Goal: Task Accomplishment & Management: Manage account settings

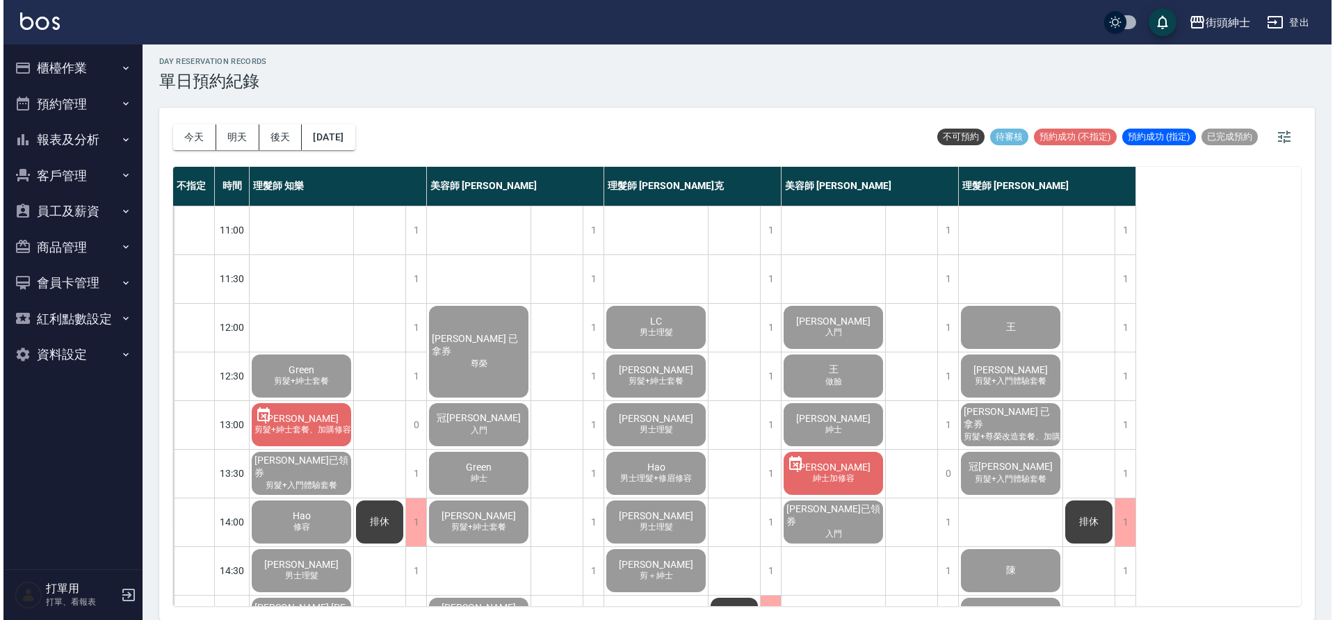
scroll to position [496, 0]
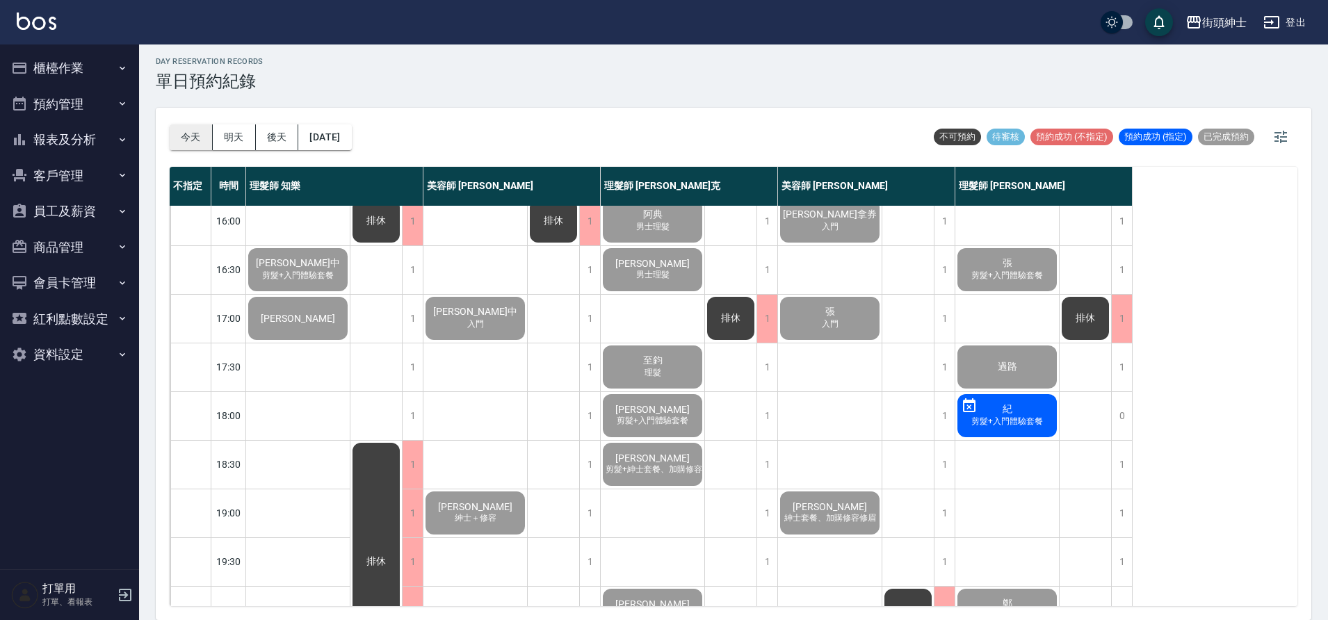
click at [191, 138] on button "今天" at bounding box center [191, 137] width 43 height 26
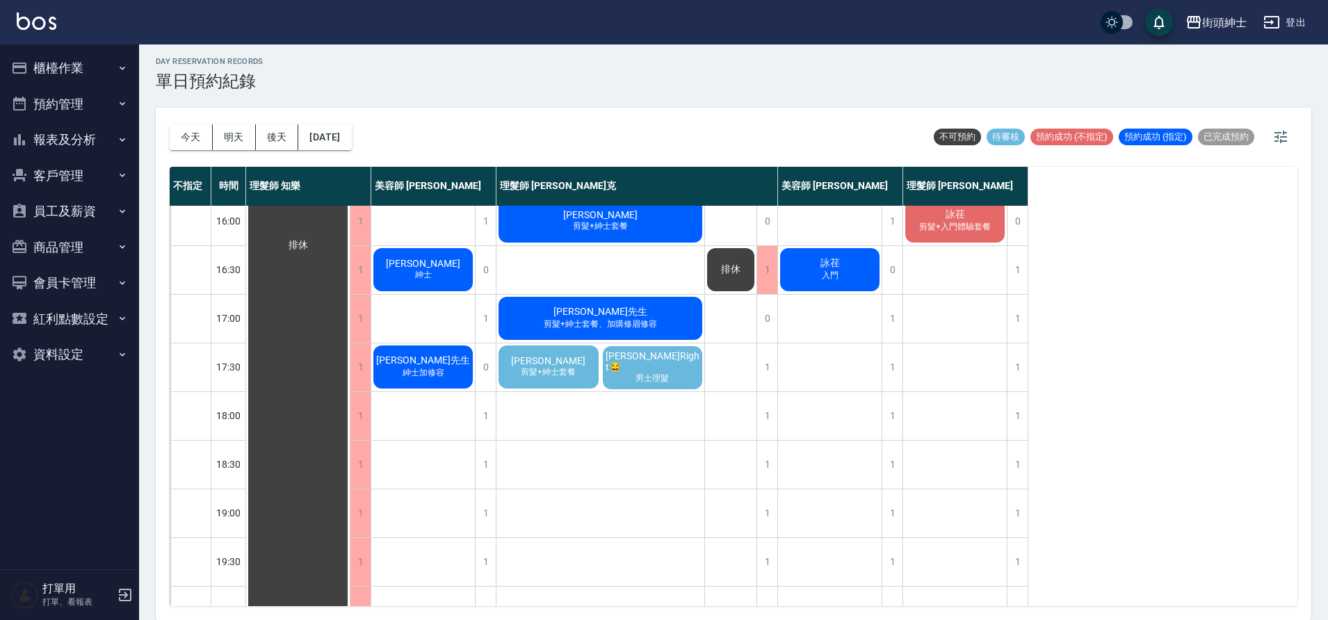
click at [542, 370] on span "剪髮+紳士套餐" at bounding box center [548, 372] width 60 height 12
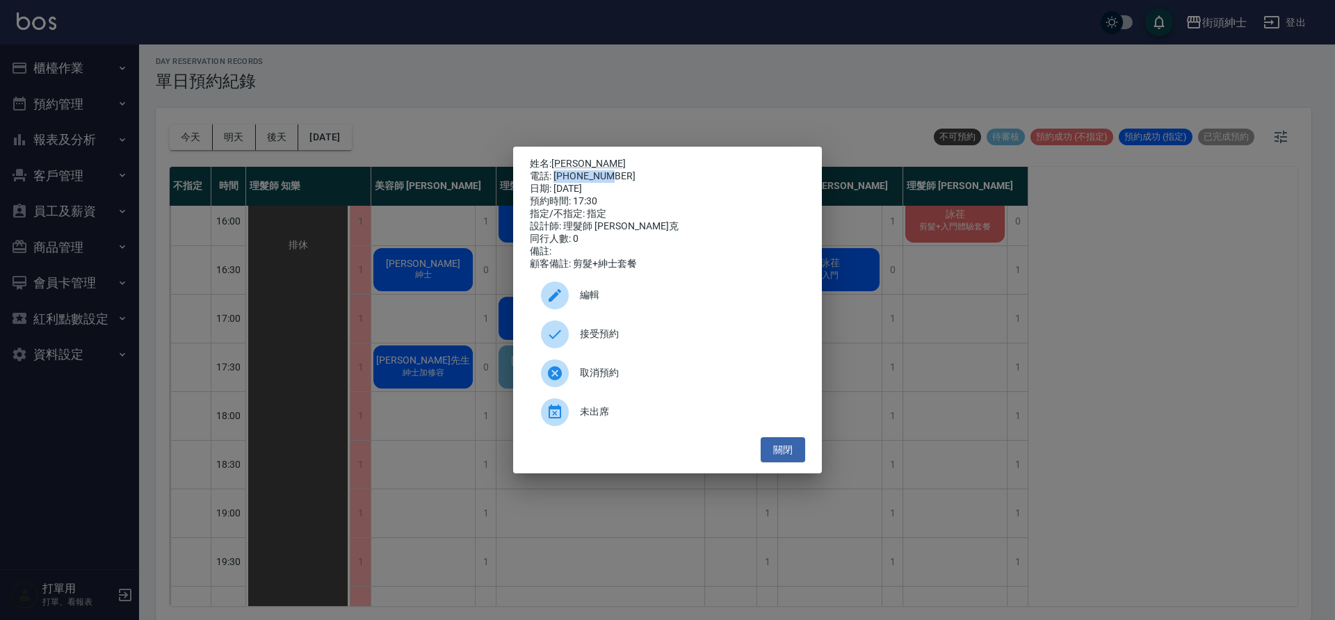
drag, startPoint x: 555, startPoint y: 175, endPoint x: 608, endPoint y: 173, distance: 53.6
click at [608, 173] on div "電話: [PHONE_NUMBER]" at bounding box center [667, 176] width 275 height 13
copy div "0981135912"
click at [463, 238] on div "姓名: [PERSON_NAME] 電話: [PHONE_NUMBER] 日期: [DATE] 預約時間: 17:30 指定/不指定: 指定 設計師: 理髮師…" at bounding box center [667, 310] width 1335 height 620
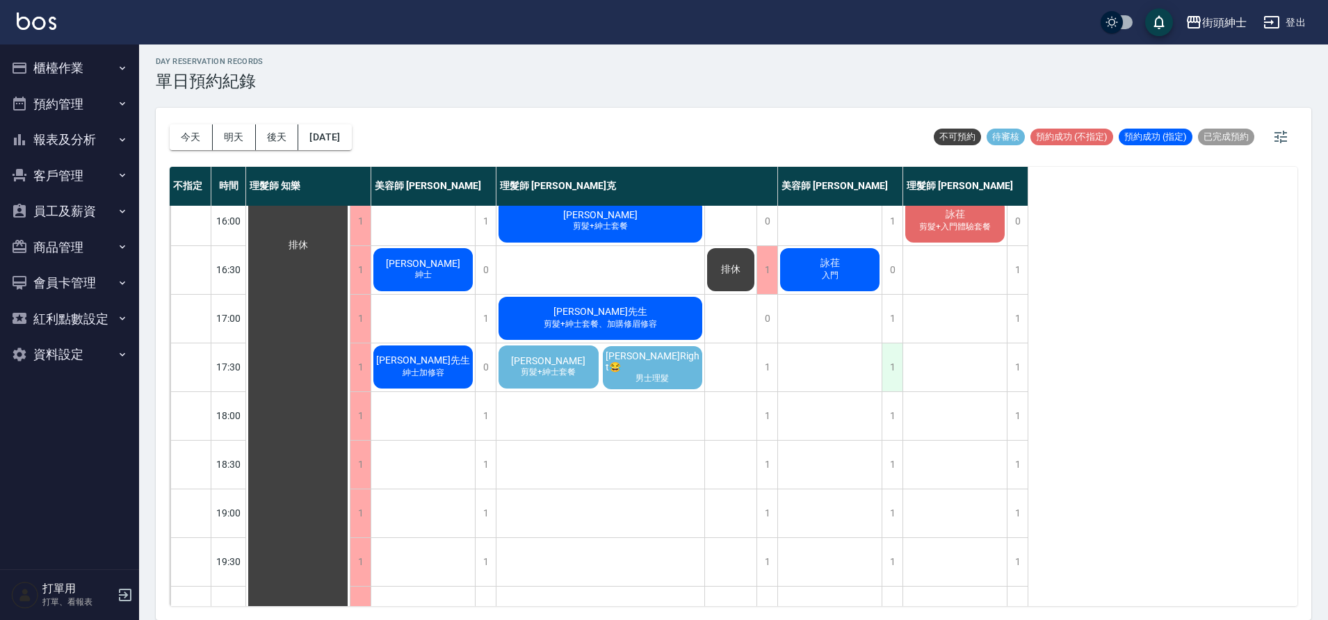
click at [885, 366] on div "1" at bounding box center [892, 368] width 21 height 48
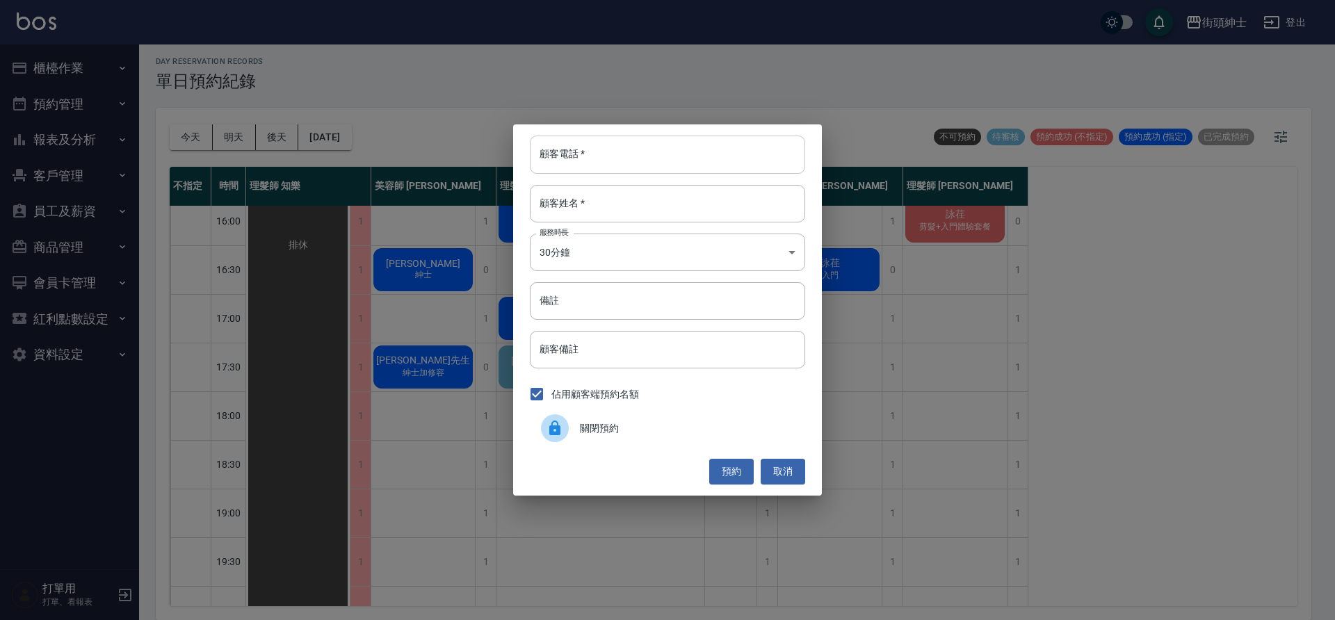
click at [672, 166] on input "顧客電話   *" at bounding box center [667, 155] width 275 height 38
paste input "0981135912"
type input "0981135912"
click at [632, 214] on input "顧客姓名   *" at bounding box center [667, 204] width 275 height 38
click at [630, 302] on input "備註" at bounding box center [667, 301] width 275 height 38
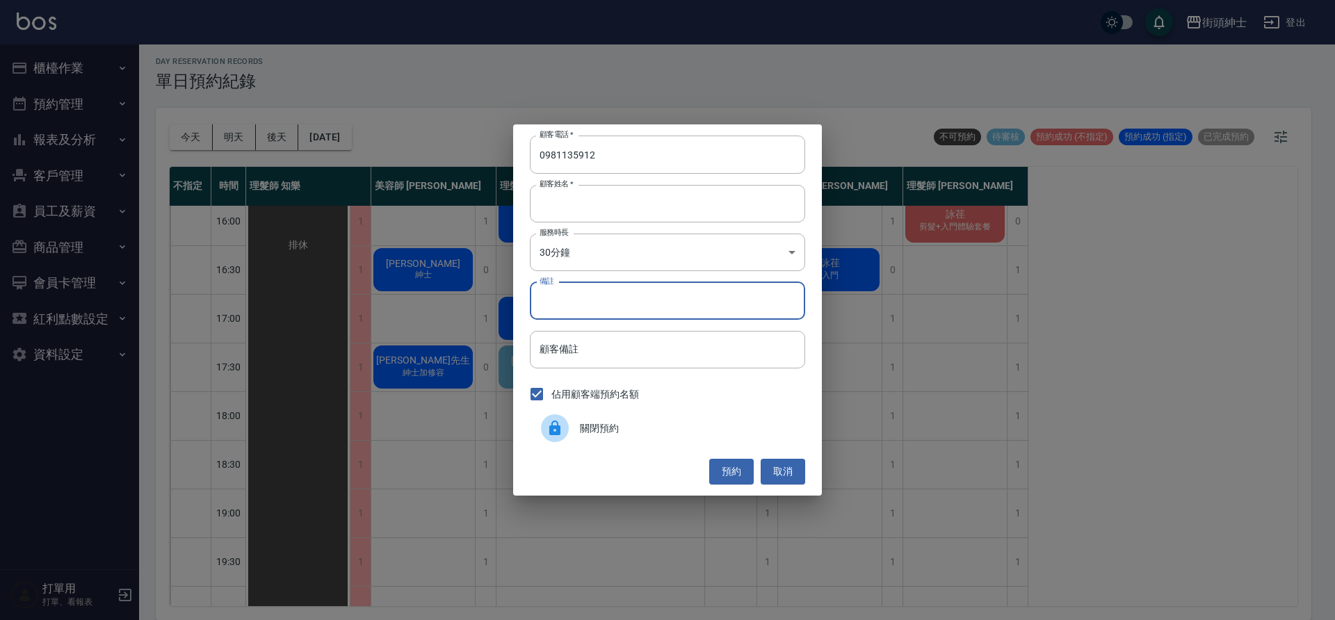
type input "g"
type input "紳士"
click at [749, 467] on button "預約" at bounding box center [731, 472] width 45 height 26
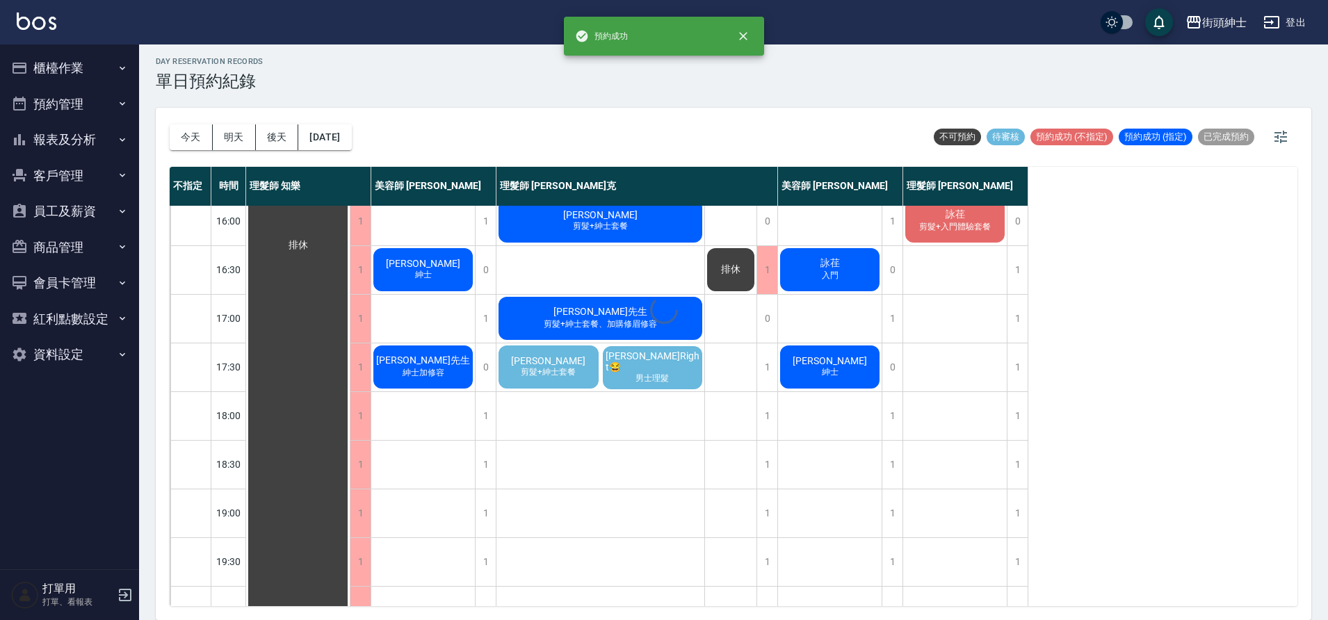
click at [577, 369] on div at bounding box center [664, 310] width 1328 height 620
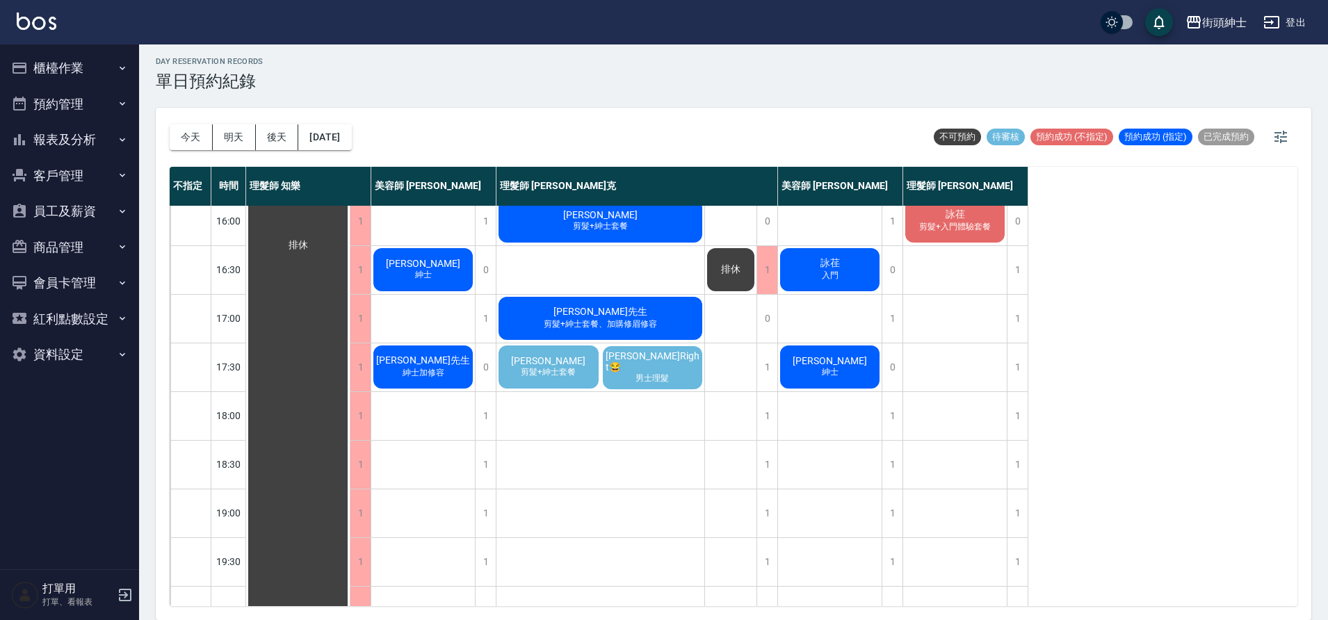
click at [554, 373] on span "剪髮+紳士套餐" at bounding box center [548, 372] width 60 height 12
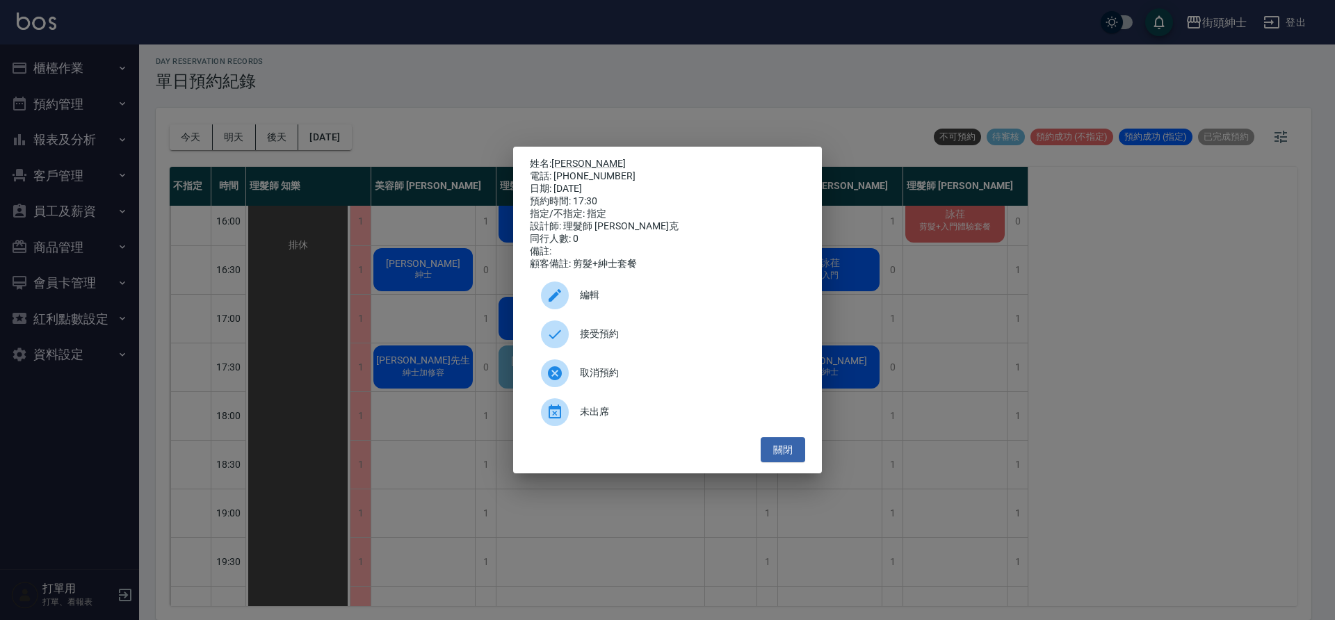
click at [665, 327] on div "接受預約" at bounding box center [667, 334] width 275 height 39
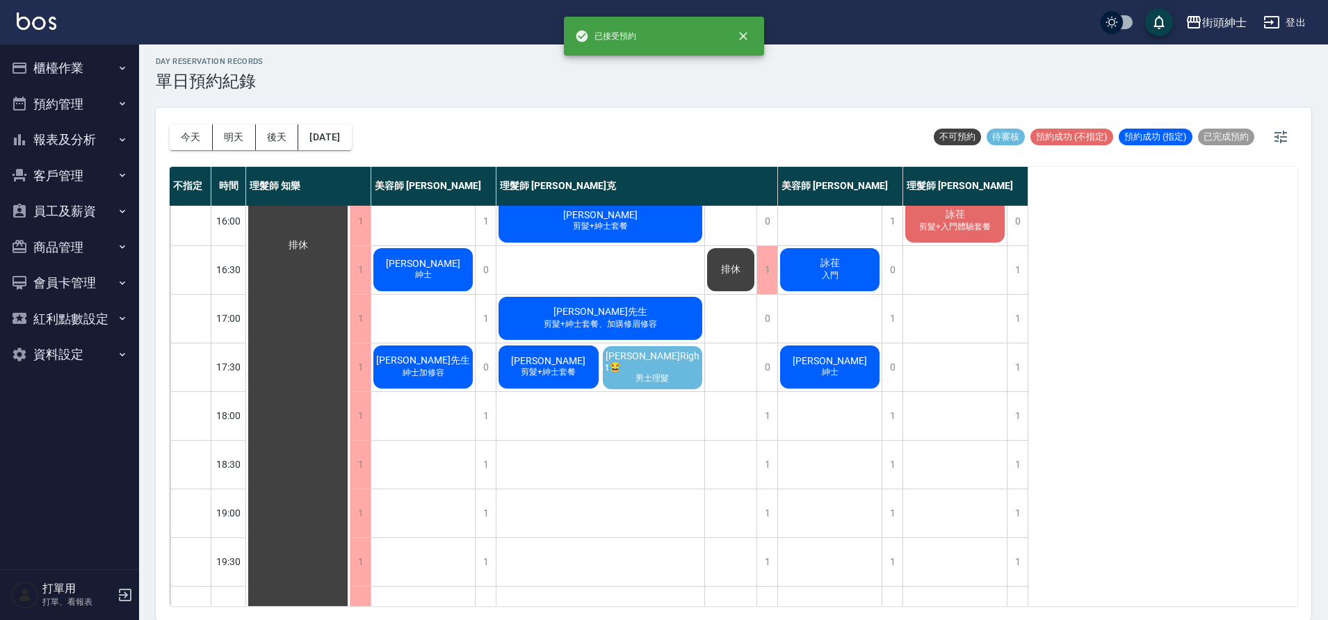
click at [573, 365] on div "[PERSON_NAME] 剪髮+紳士套餐" at bounding box center [549, 367] width 104 height 47
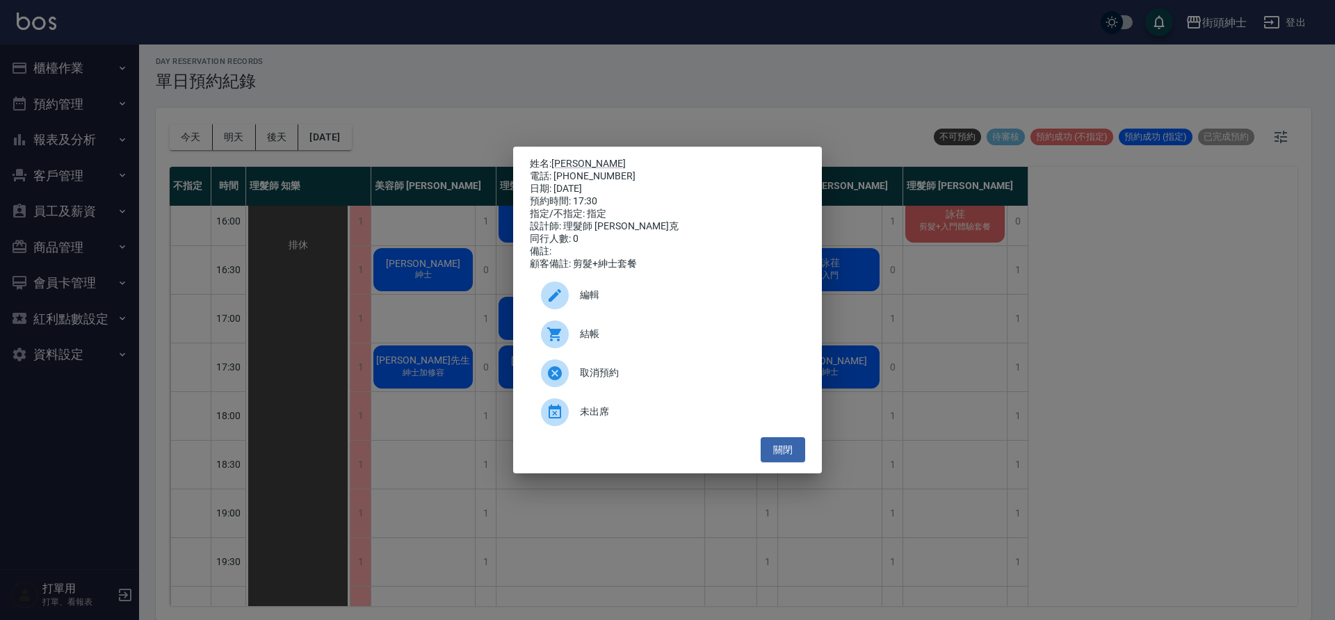
click at [635, 300] on span "編輯" at bounding box center [687, 295] width 214 height 15
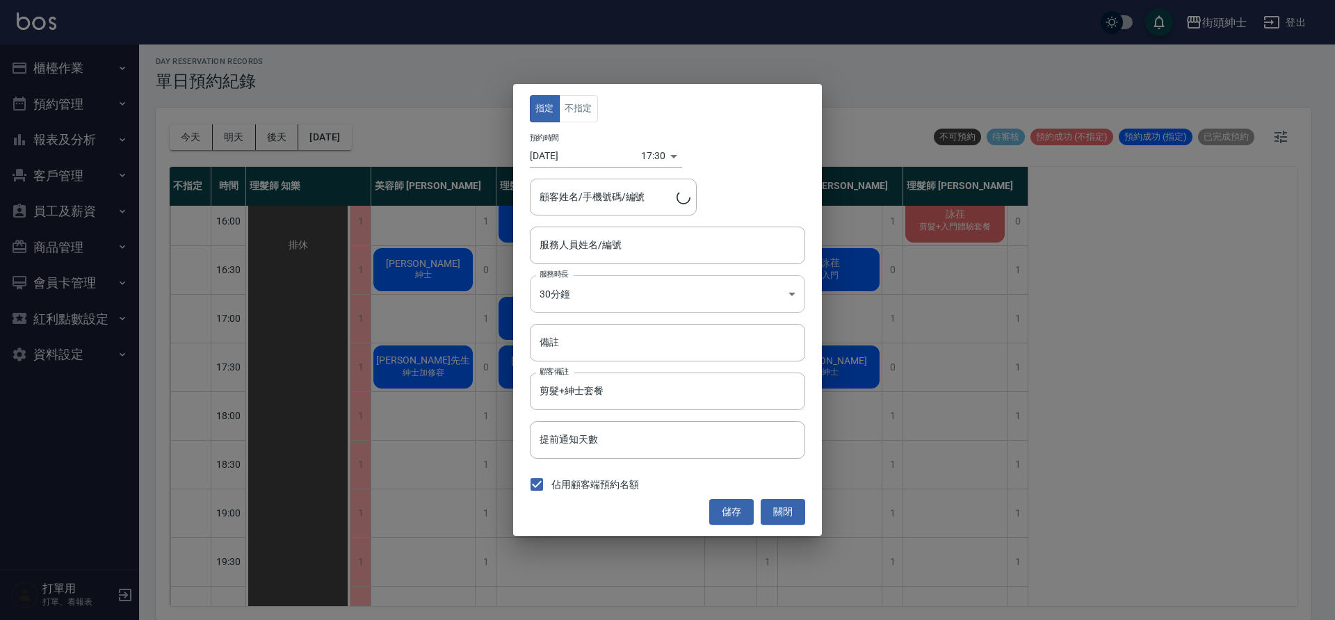
type input "理髮師 [PERSON_NAME]克(無代號)"
type input "[PERSON_NAME]/0981135912"
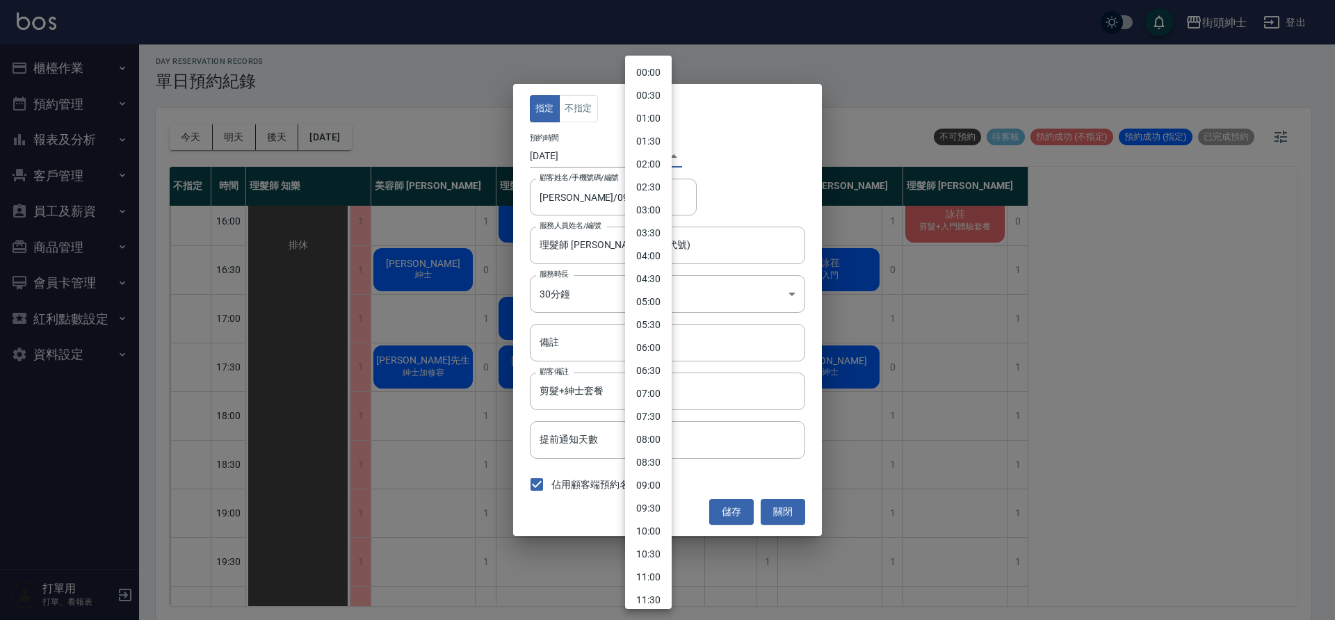
click at [647, 154] on body "街頭紳士 登出 櫃檯作業 打帳單 帳單列表 營業儀表板 現金收支登錄 材料自購登錄 每日結帳 排班表 現場電腦打卡 預約管理 預約管理 單日預約紀錄 單週預約…" at bounding box center [667, 308] width 1335 height 624
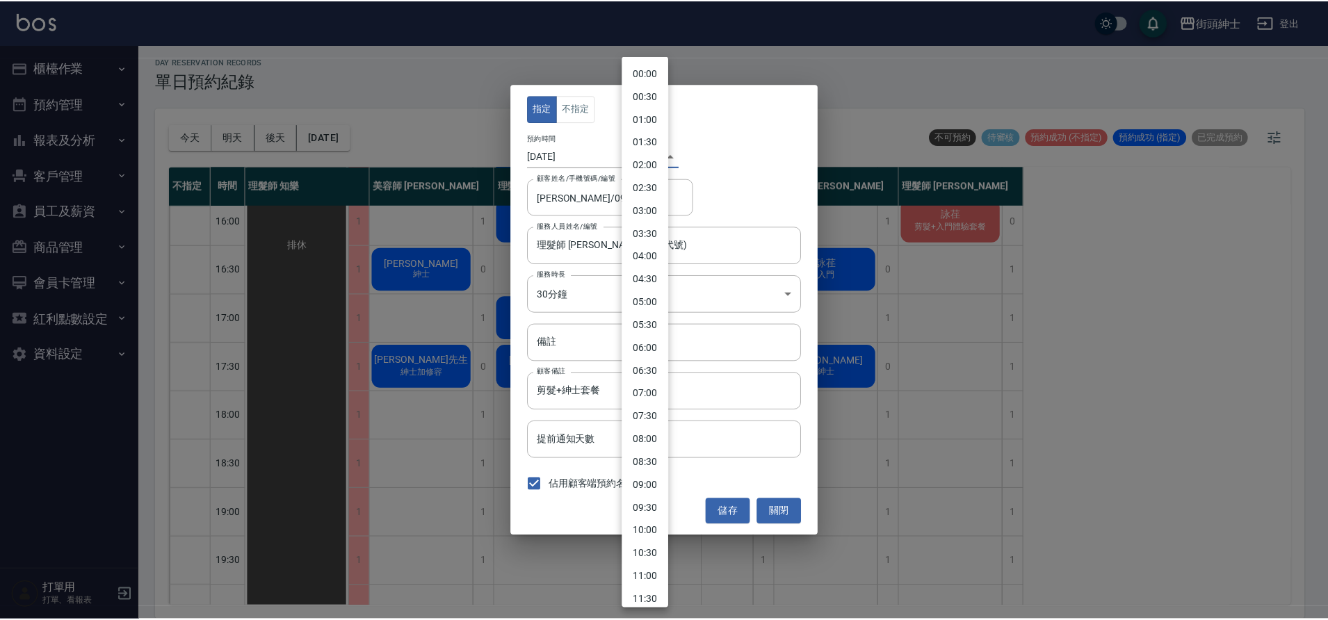
scroll to position [544, 0]
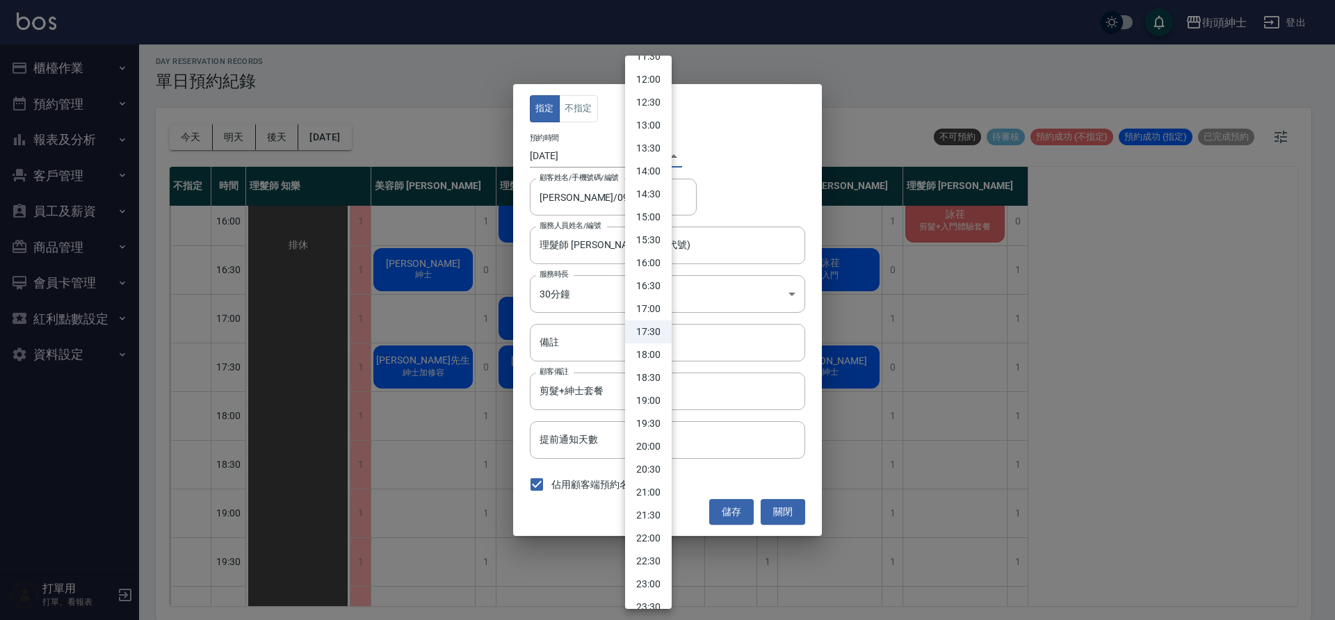
click at [649, 353] on li "18:00" at bounding box center [648, 355] width 47 height 23
type input "1760176800000"
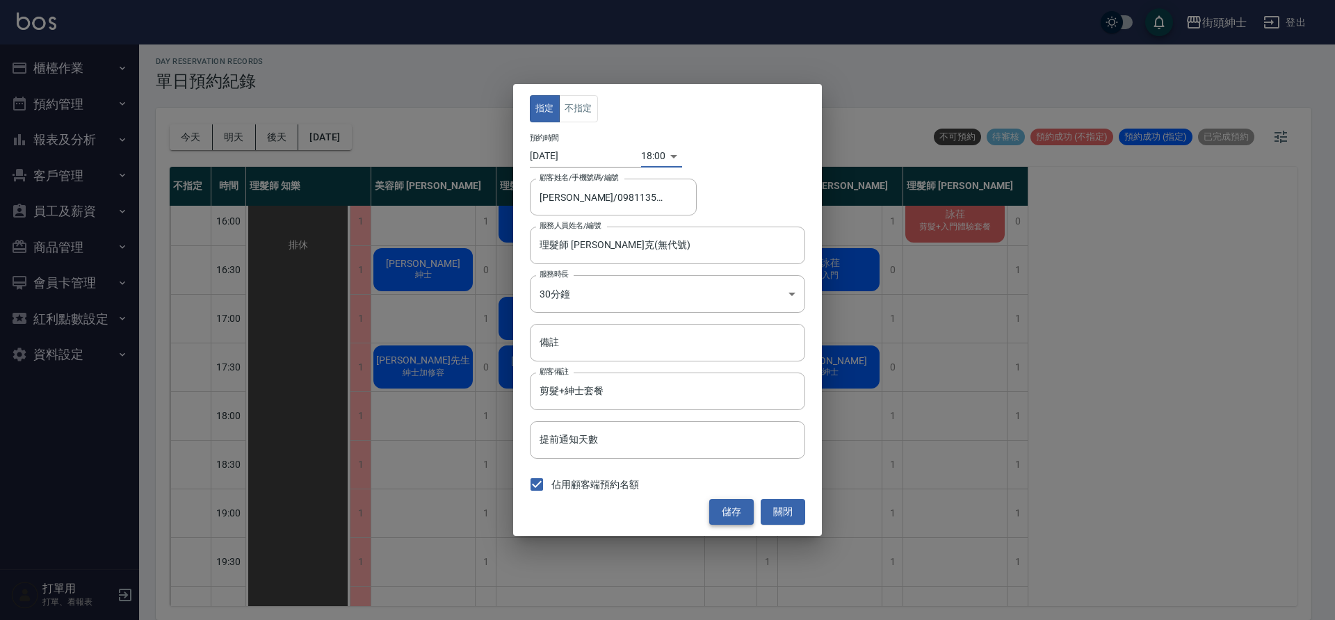
click at [722, 510] on button "儲存" at bounding box center [731, 512] width 45 height 26
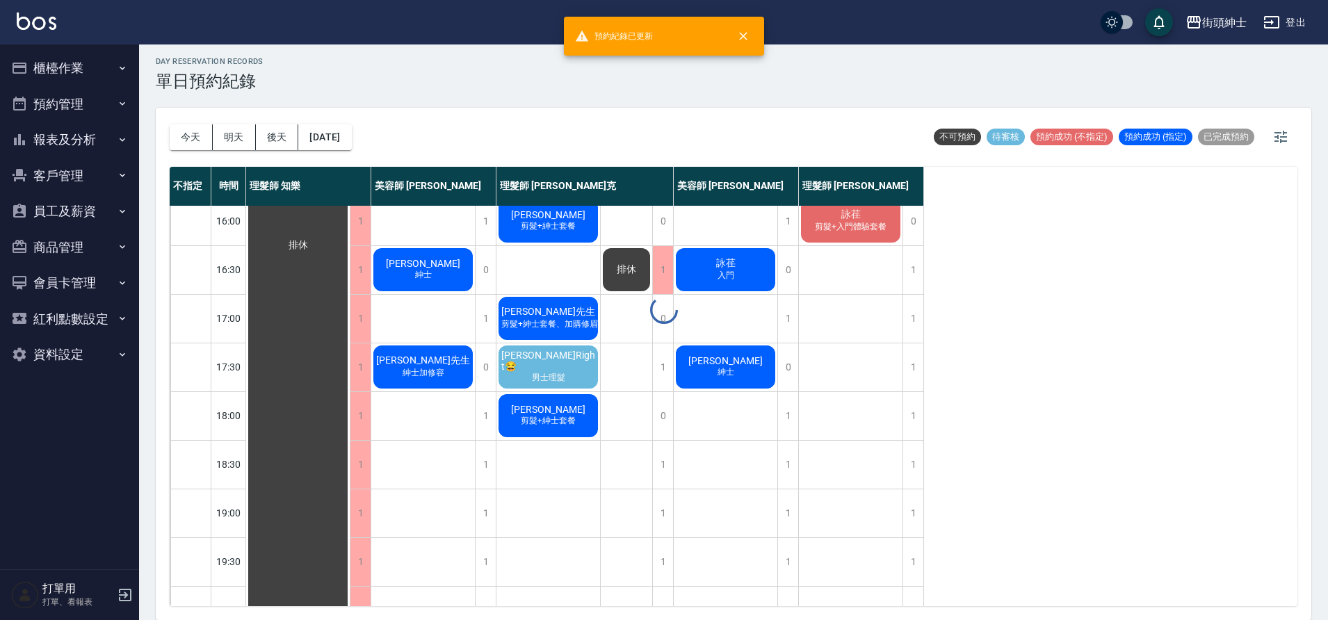
click at [561, 369] on div at bounding box center [664, 310] width 1328 height 620
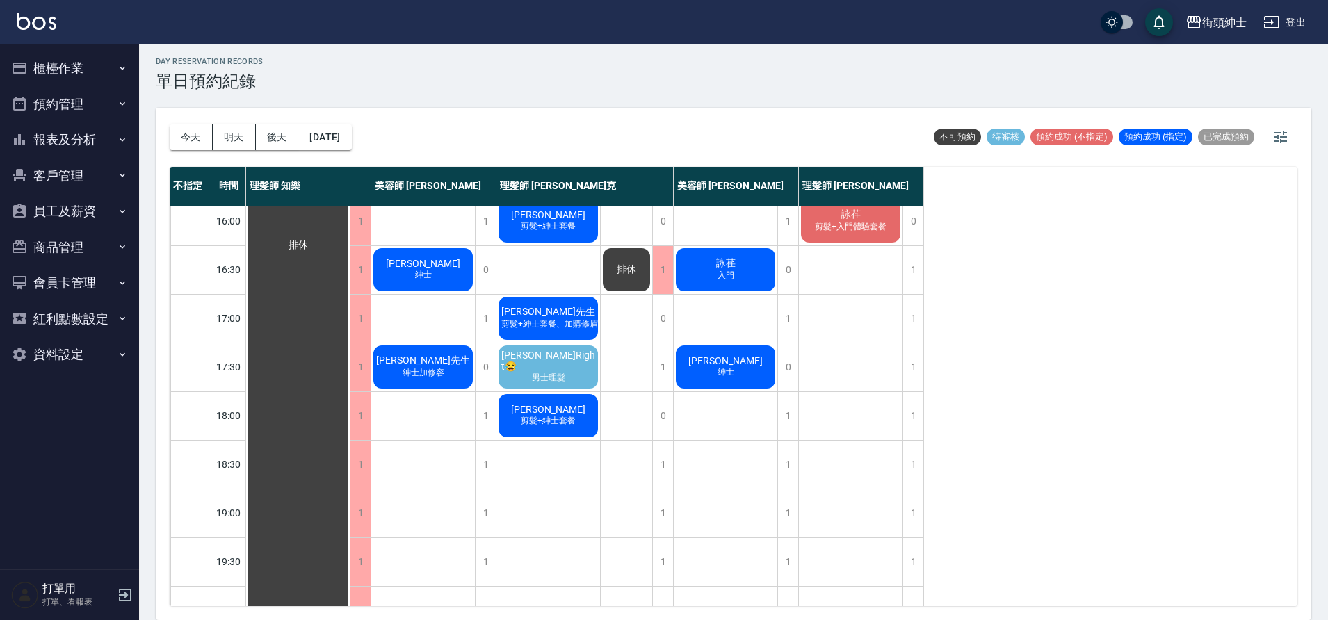
click at [548, 366] on span "[PERSON_NAME]Right😂" at bounding box center [548, 361] width 99 height 22
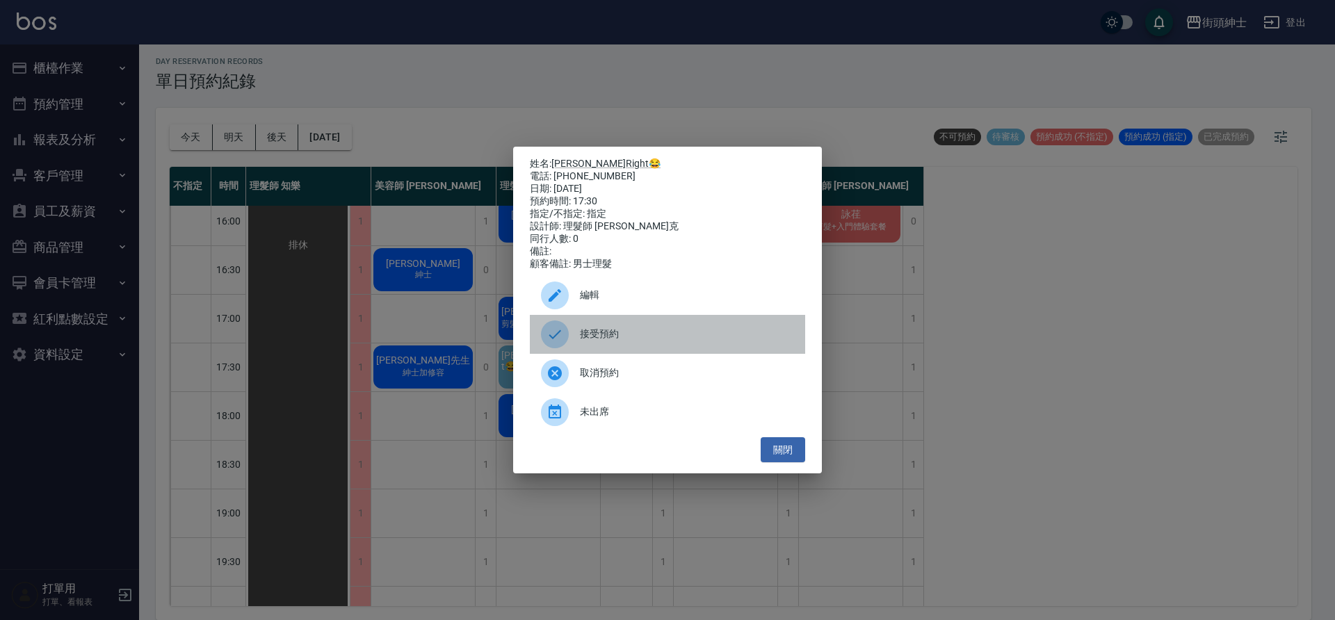
click at [621, 341] on span "接受預約" at bounding box center [687, 334] width 214 height 15
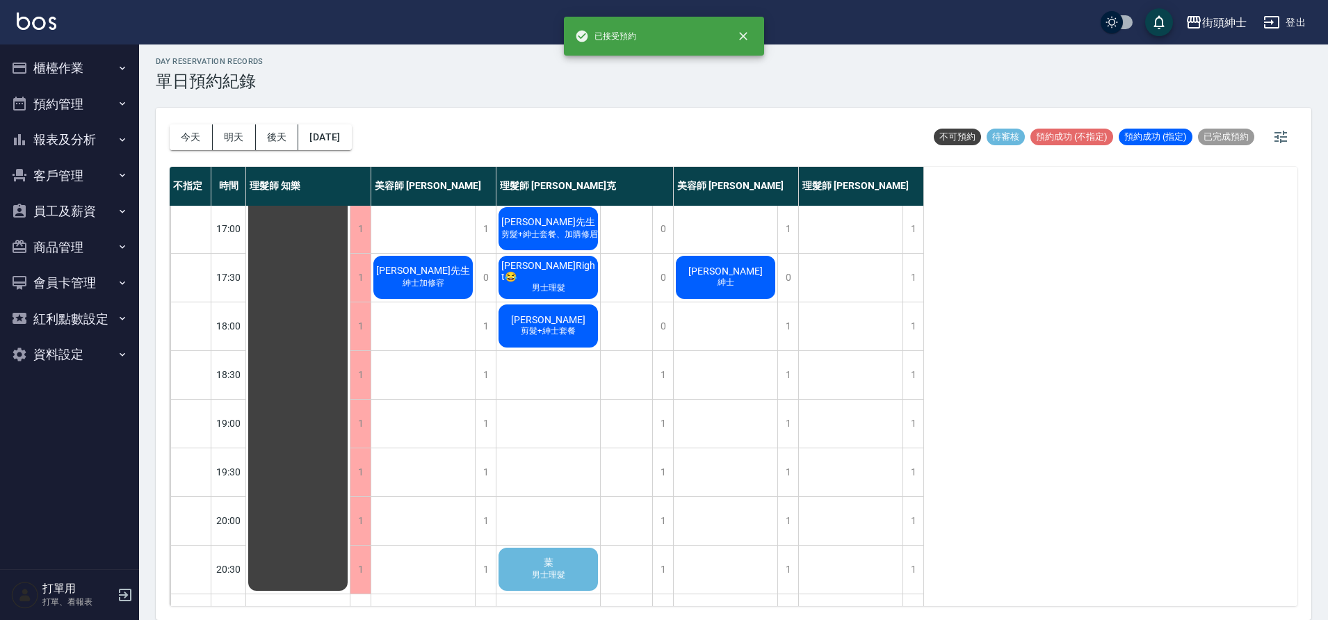
scroll to position [633, 0]
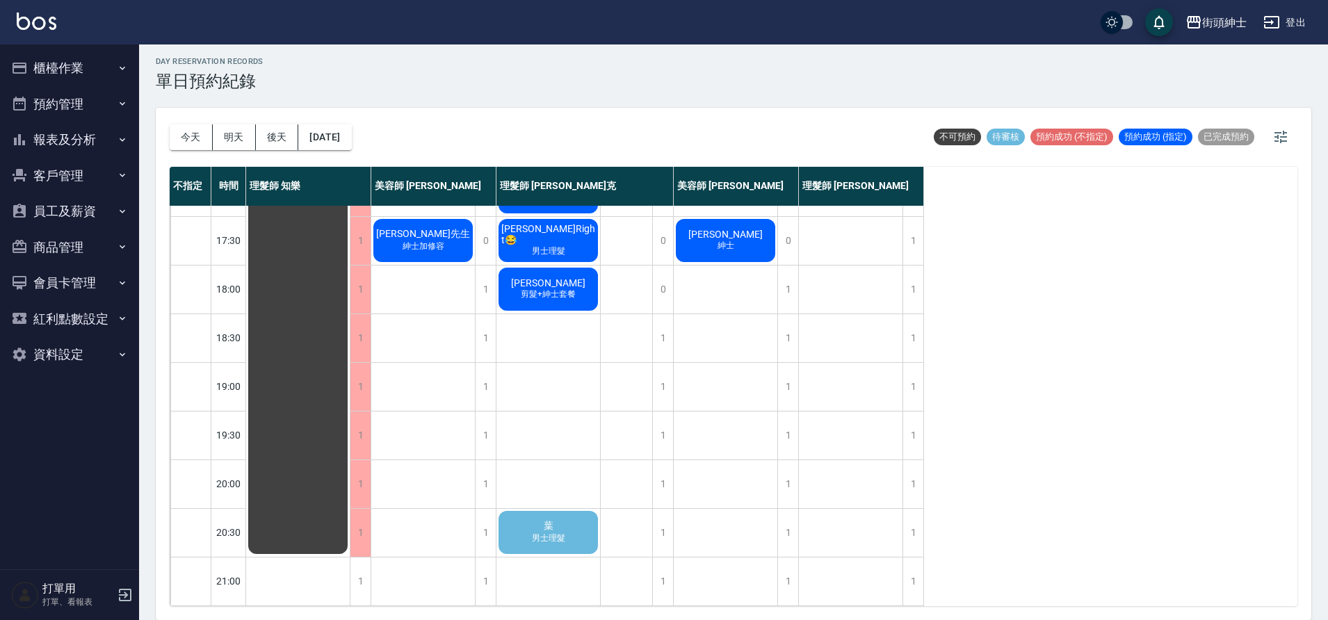
click at [570, 523] on div "葉 男士理髮" at bounding box center [549, 532] width 104 height 47
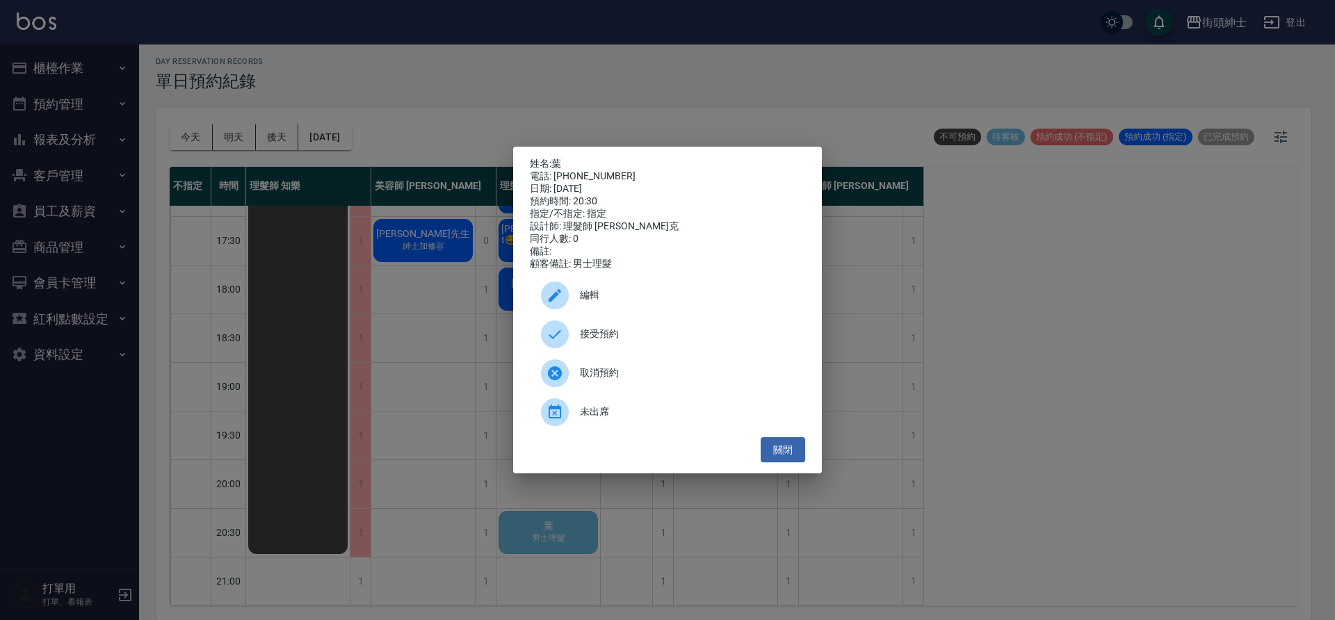
click at [628, 341] on span "接受預約" at bounding box center [687, 334] width 214 height 15
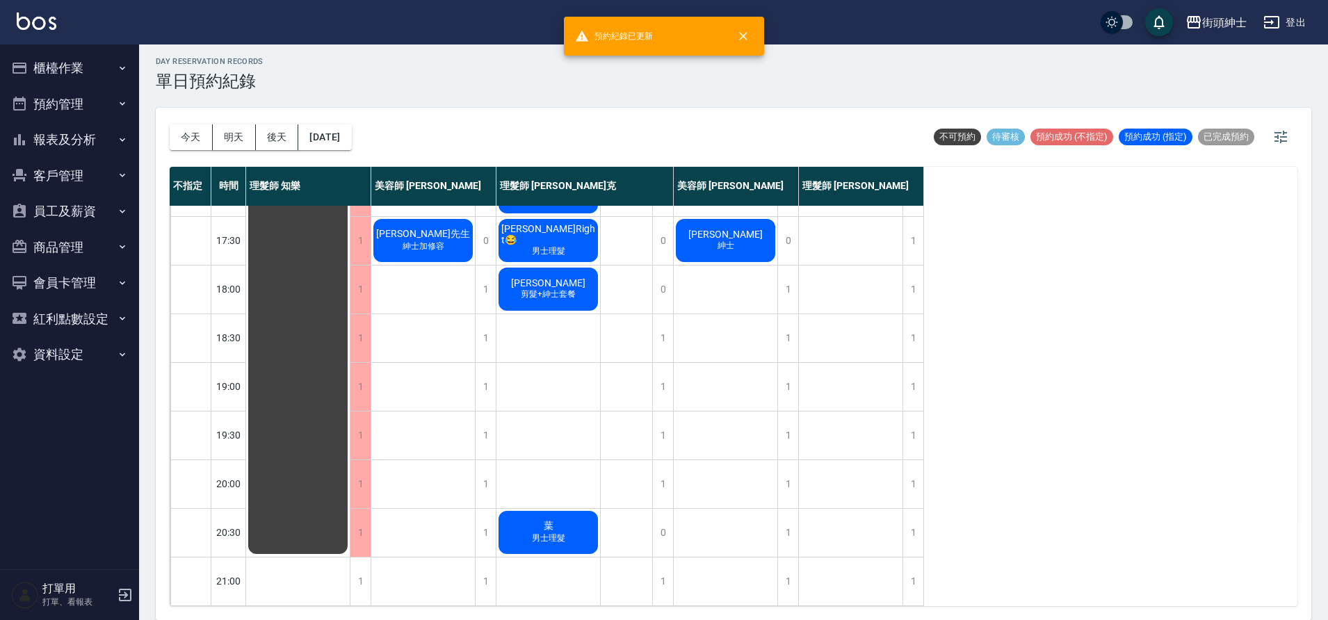
click at [111, 76] on button "櫃檯作業" at bounding box center [70, 68] width 128 height 36
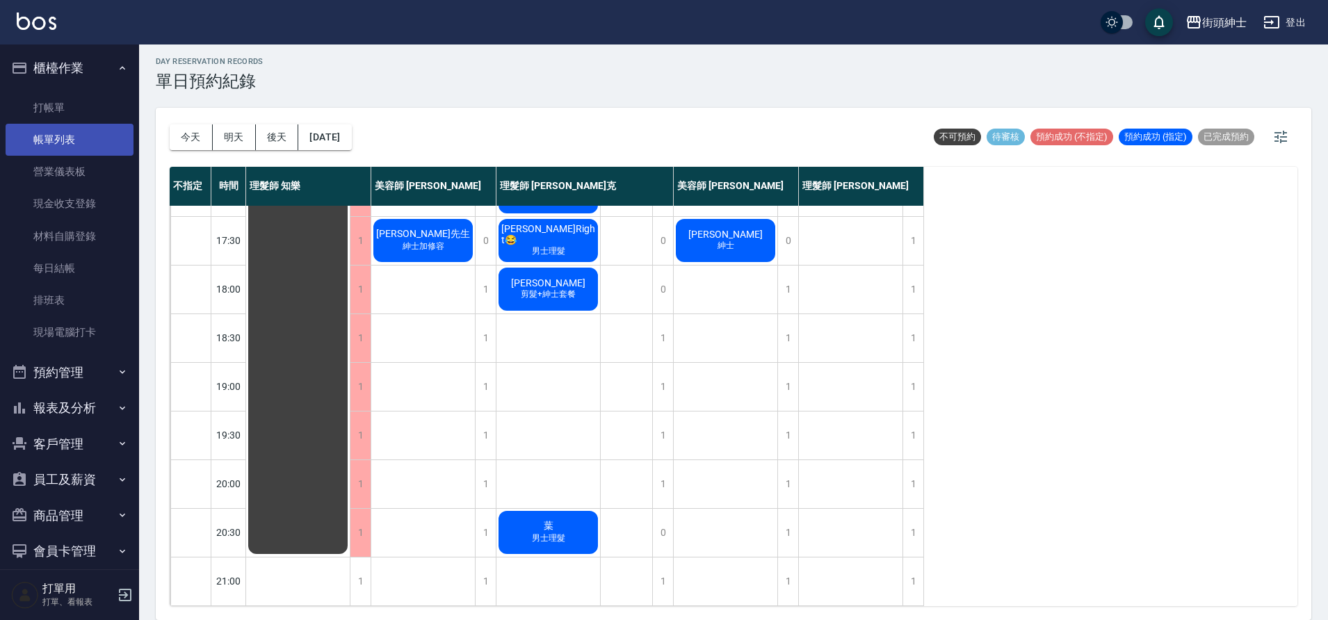
click at [81, 129] on link "帳單列表" at bounding box center [70, 140] width 128 height 32
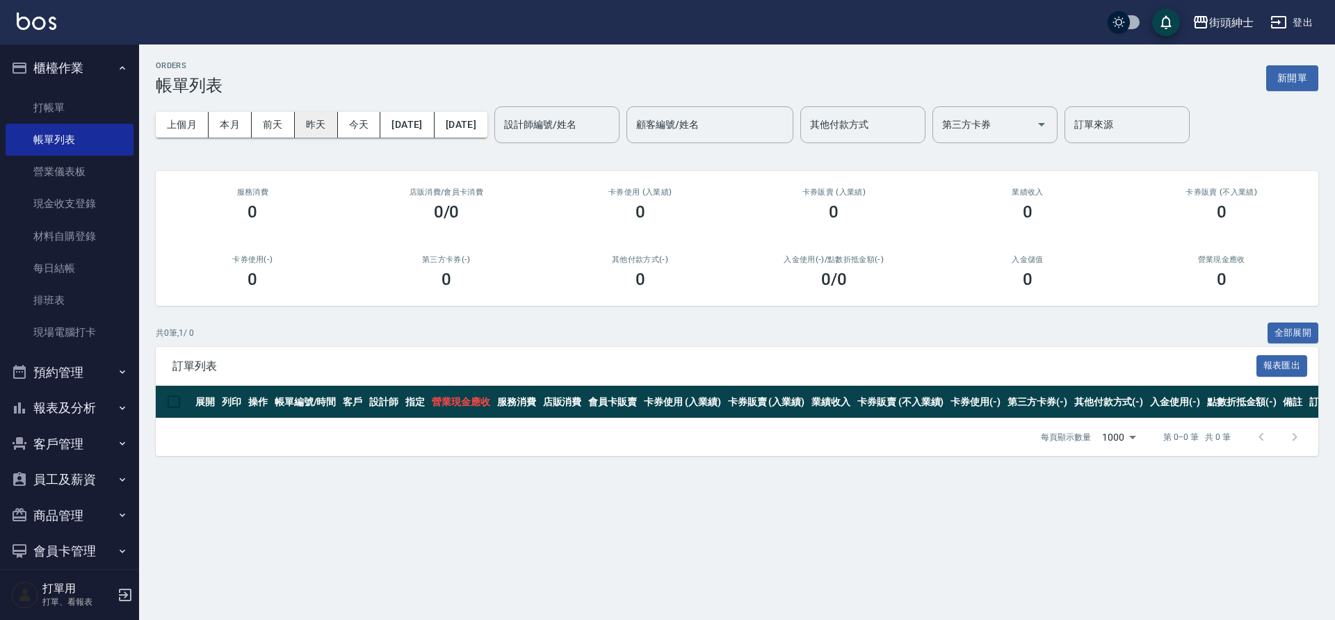
click at [325, 127] on button "昨天" at bounding box center [316, 125] width 43 height 26
